Goal: Information Seeking & Learning: Find specific fact

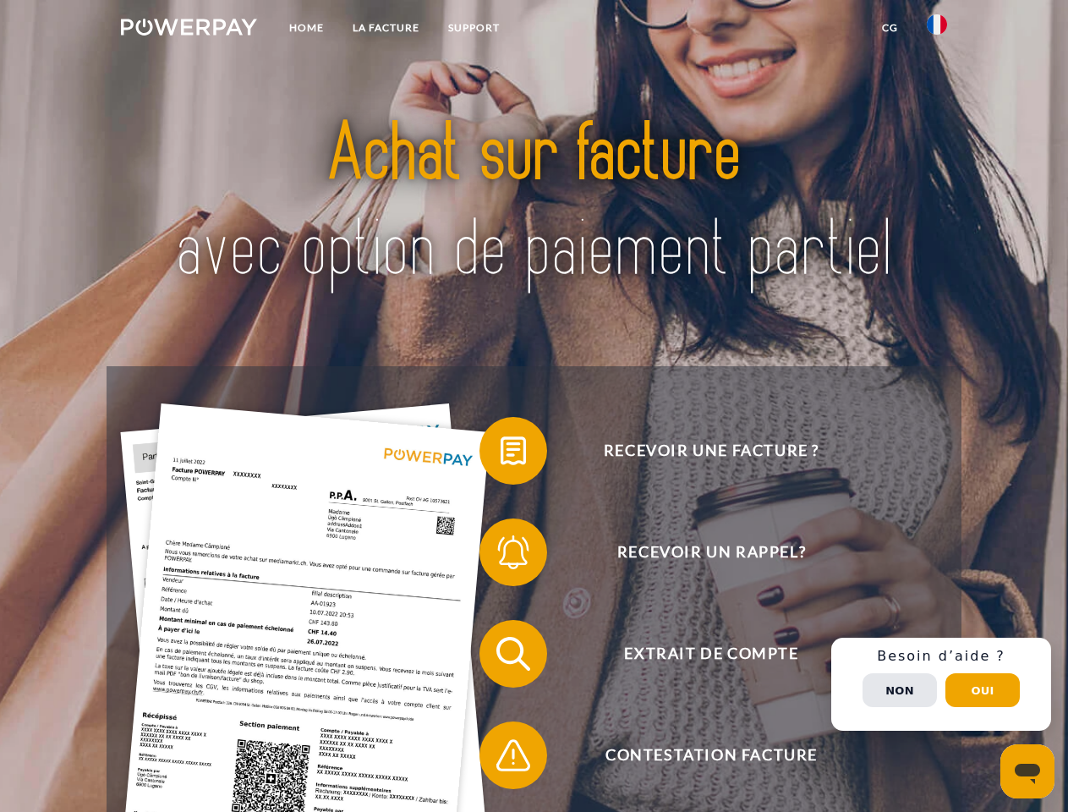
click at [189, 30] on img at bounding box center [189, 27] width 136 height 17
click at [937, 30] on img at bounding box center [937, 24] width 20 height 20
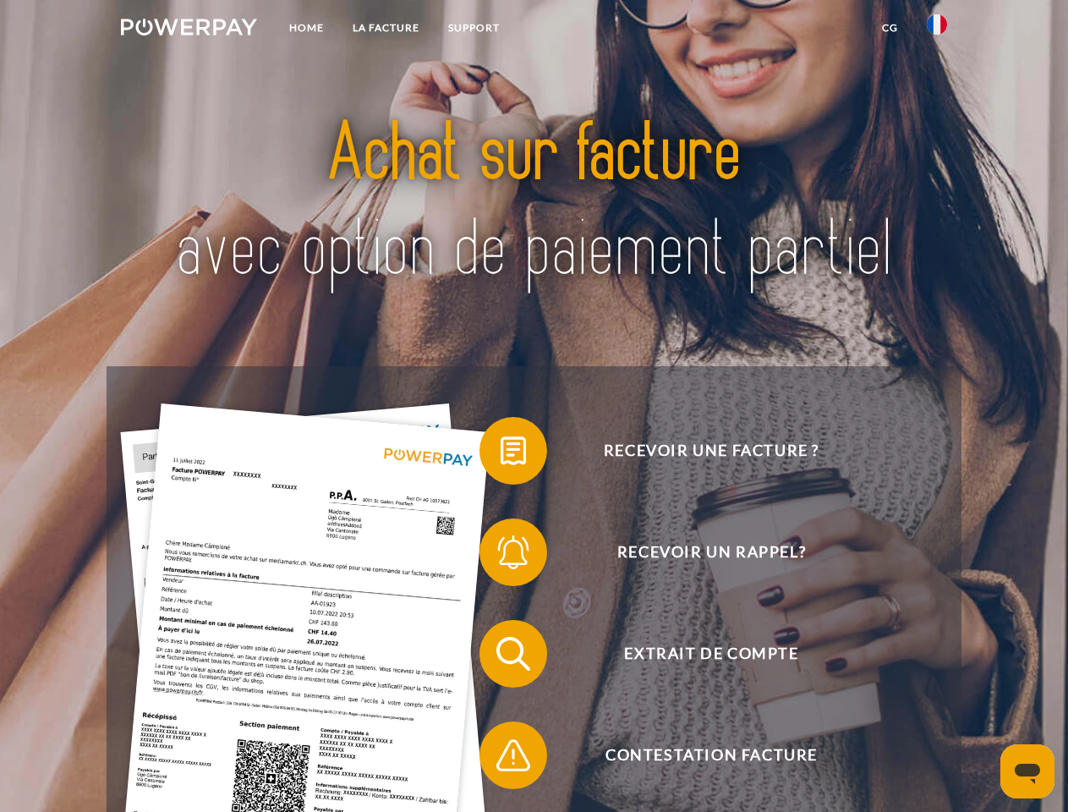
click at [890, 28] on link "CG" at bounding box center [890, 28] width 45 height 30
click at [501, 454] on span at bounding box center [488, 451] width 85 height 85
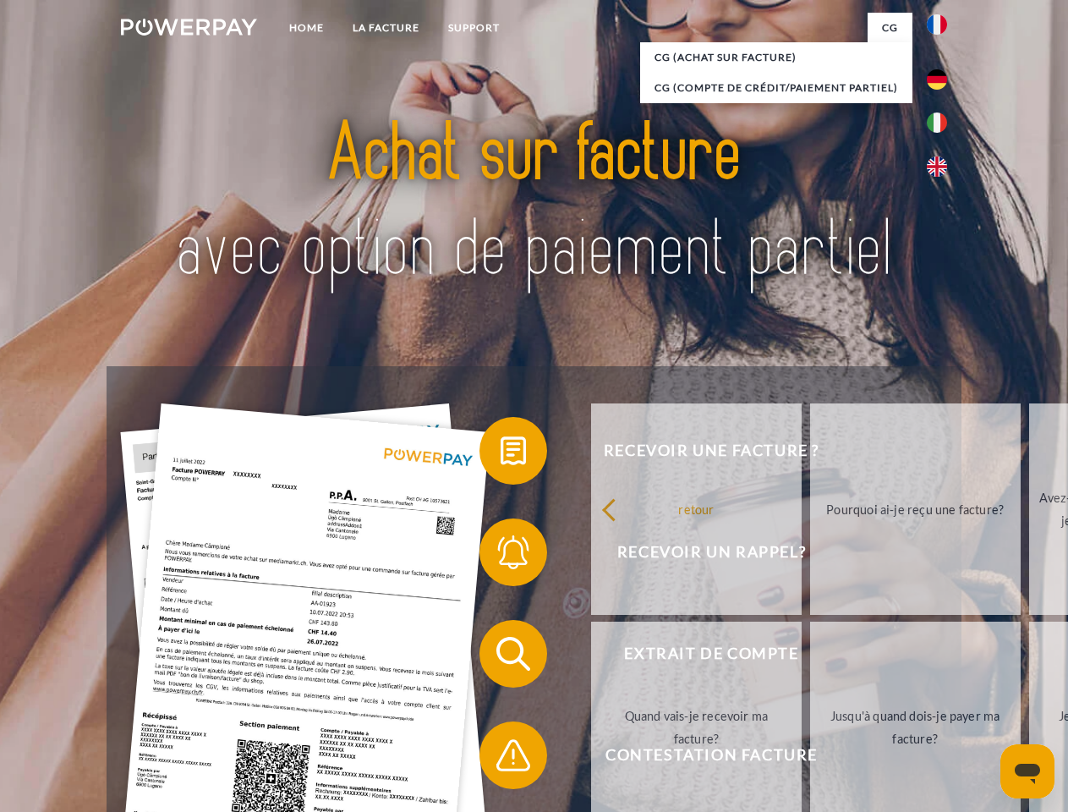
click at [501, 556] on span at bounding box center [488, 552] width 85 height 85
click at [810, 657] on link "Jusqu'à quand dois-je payer ma facture?" at bounding box center [915, 727] width 211 height 211
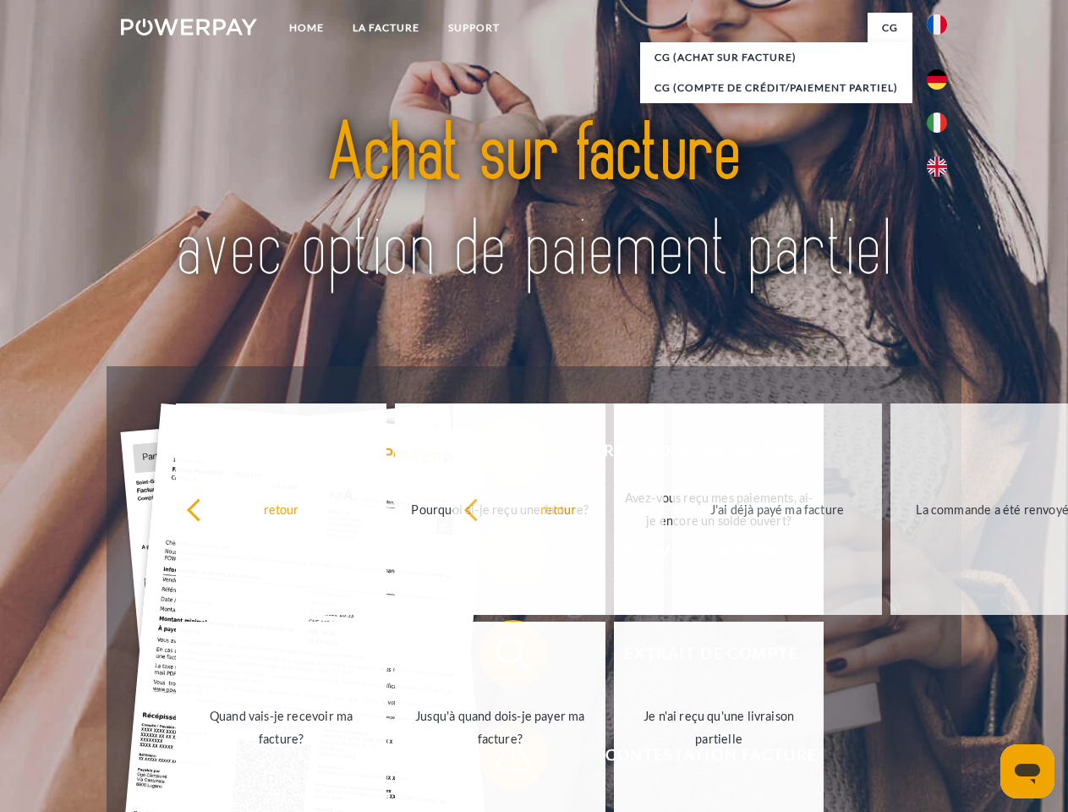
click at [501, 759] on span at bounding box center [488, 755] width 85 height 85
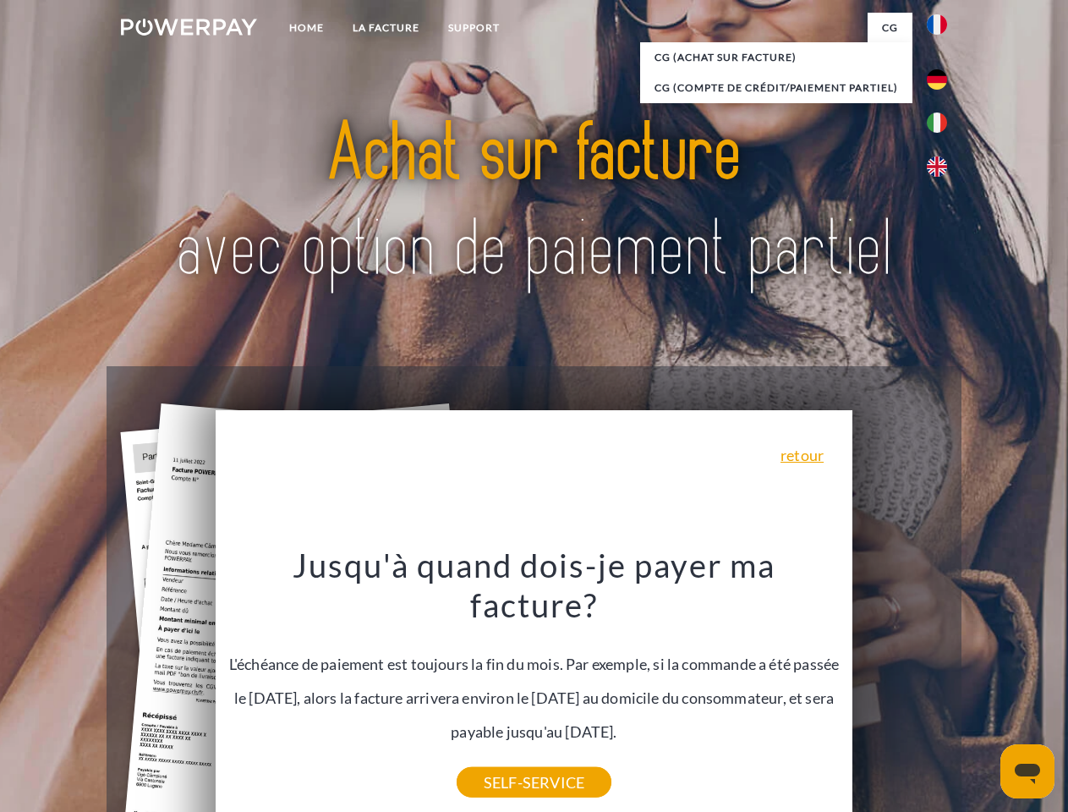
click at [941, 684] on div "Recevoir une facture ? Recevoir un rappel? Extrait de compte retour" at bounding box center [534, 704] width 854 height 677
click at [900, 688] on span "Extrait de compte" at bounding box center [711, 654] width 414 height 68
click at [983, 690] on header "Home LA FACTURE Support" at bounding box center [534, 584] width 1068 height 1168
